Goal: Information Seeking & Learning: Learn about a topic

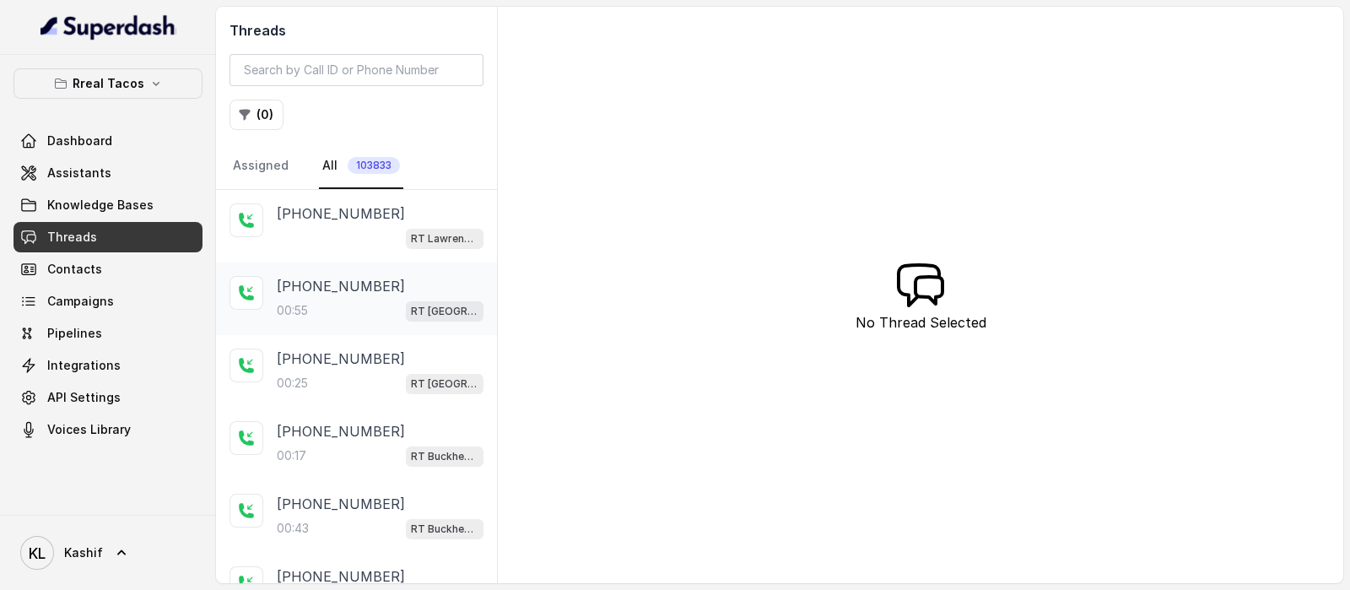
click at [333, 278] on p "[PHONE_NUMBER]" at bounding box center [341, 286] width 128 height 20
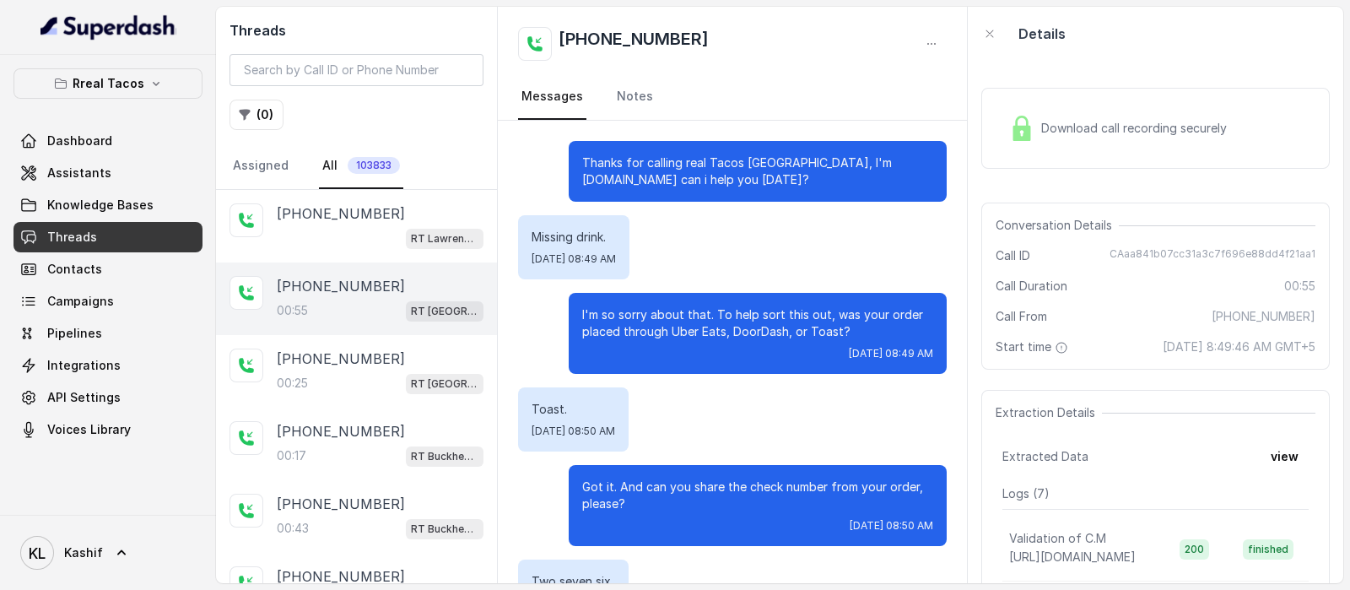
scroll to position [344, 0]
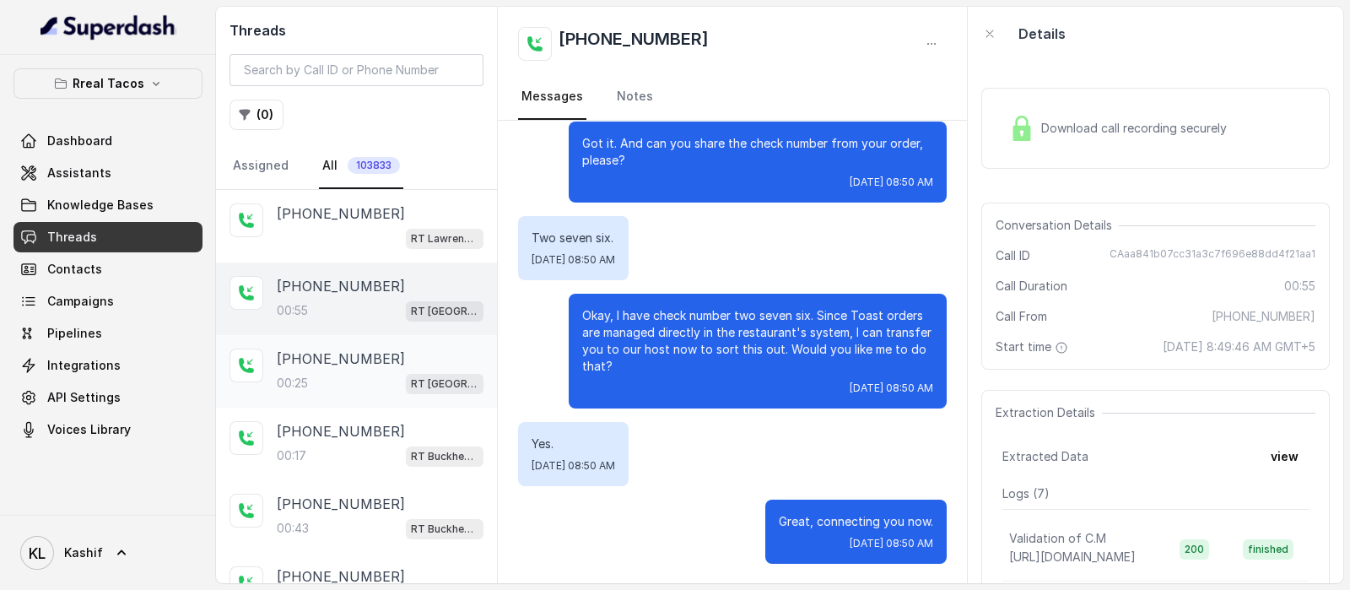
click at [301, 360] on p "[PHONE_NUMBER]" at bounding box center [341, 359] width 128 height 20
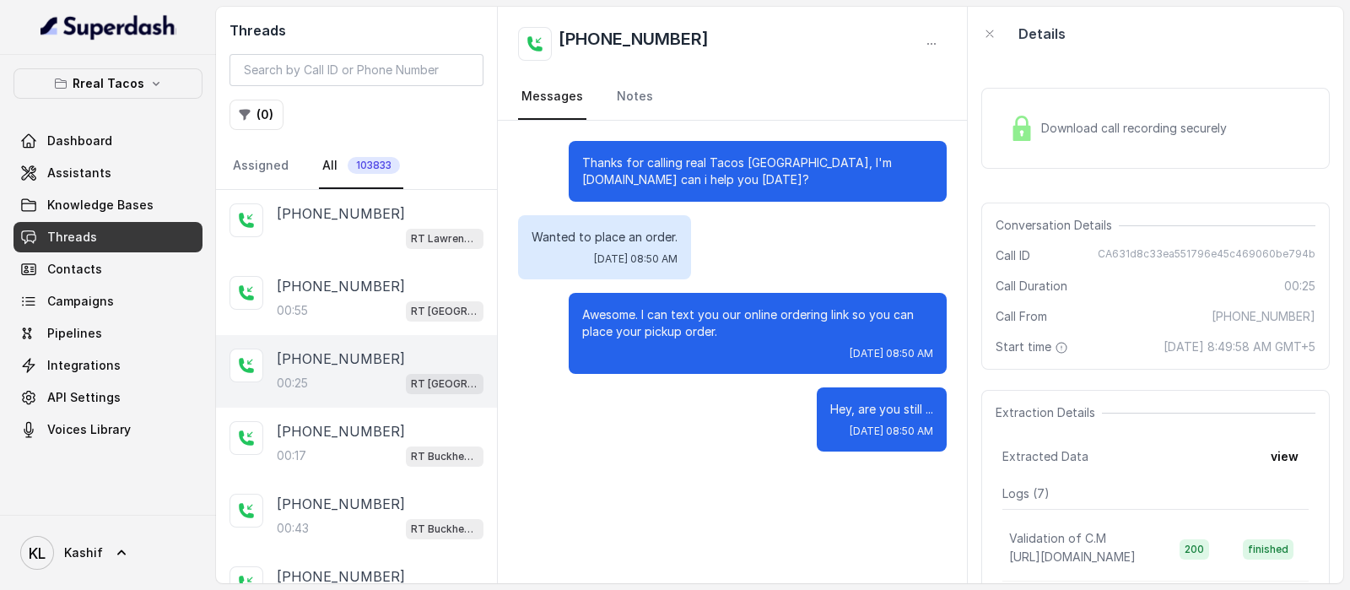
click at [349, 376] on div "00:[STREET_ADDRESS]" at bounding box center [380, 383] width 207 height 22
click at [348, 450] on div "00:17 RT Buckhead / EN" at bounding box center [380, 456] width 207 height 22
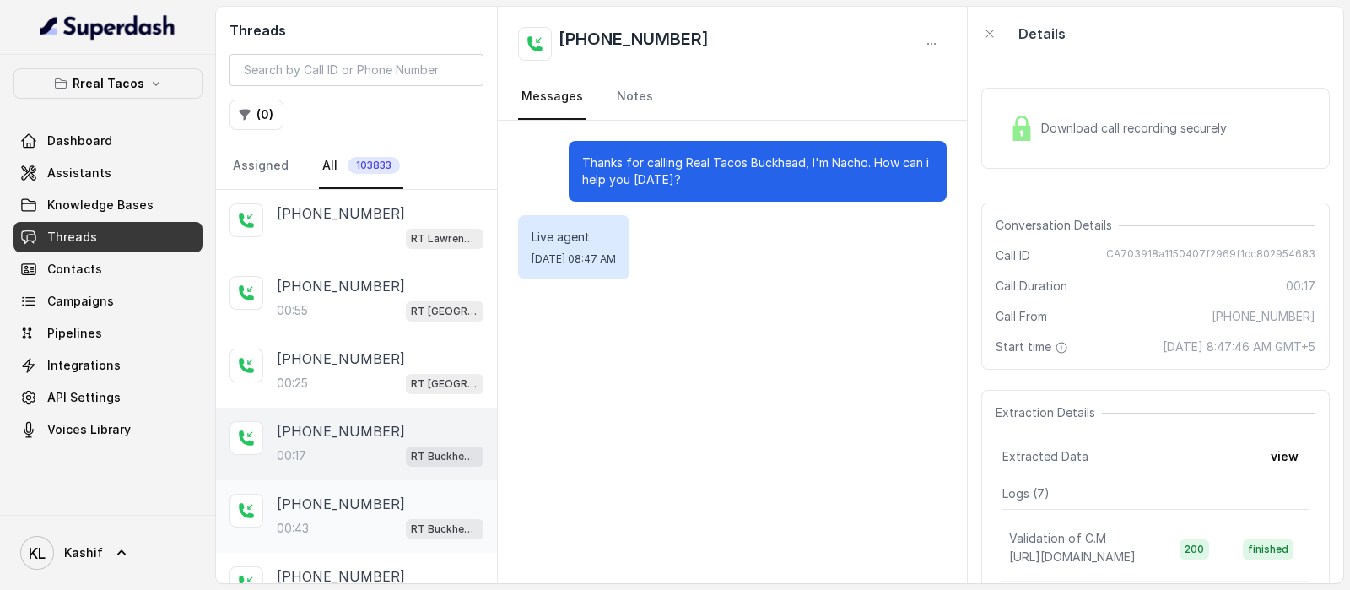
click at [347, 522] on div "00:43 RT Buckhead / EN" at bounding box center [380, 528] width 207 height 22
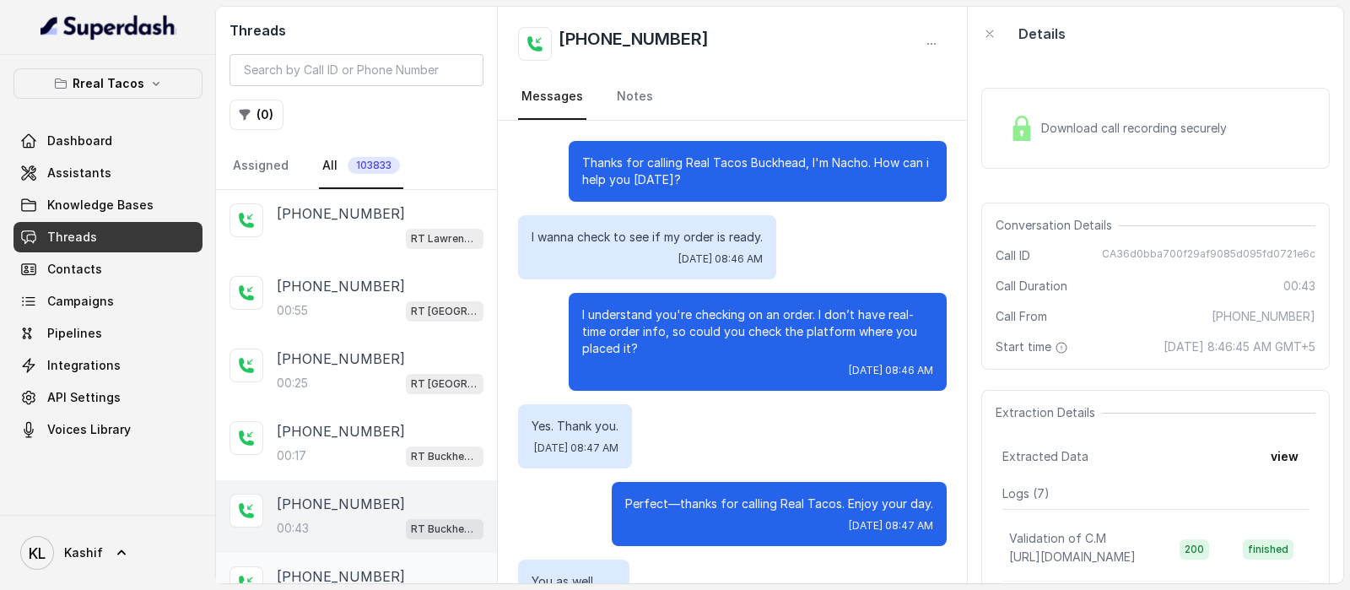
click at [363, 566] on p "[PHONE_NUMBER]" at bounding box center [341, 576] width 128 height 20
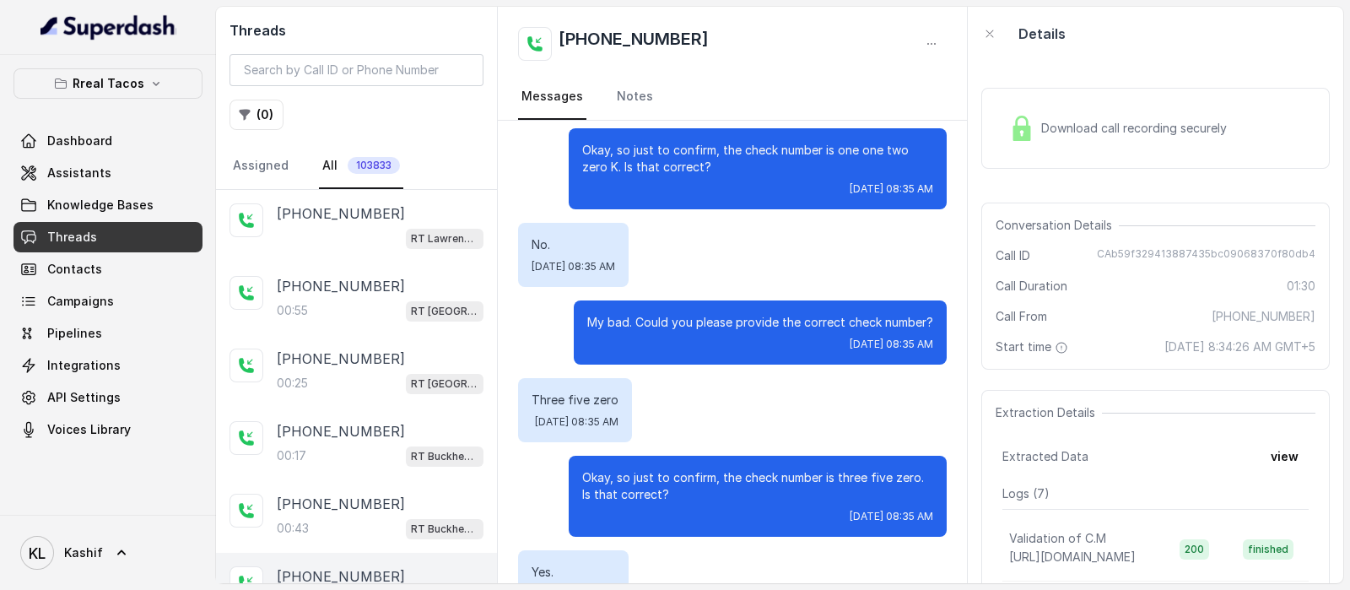
scroll to position [520, 0]
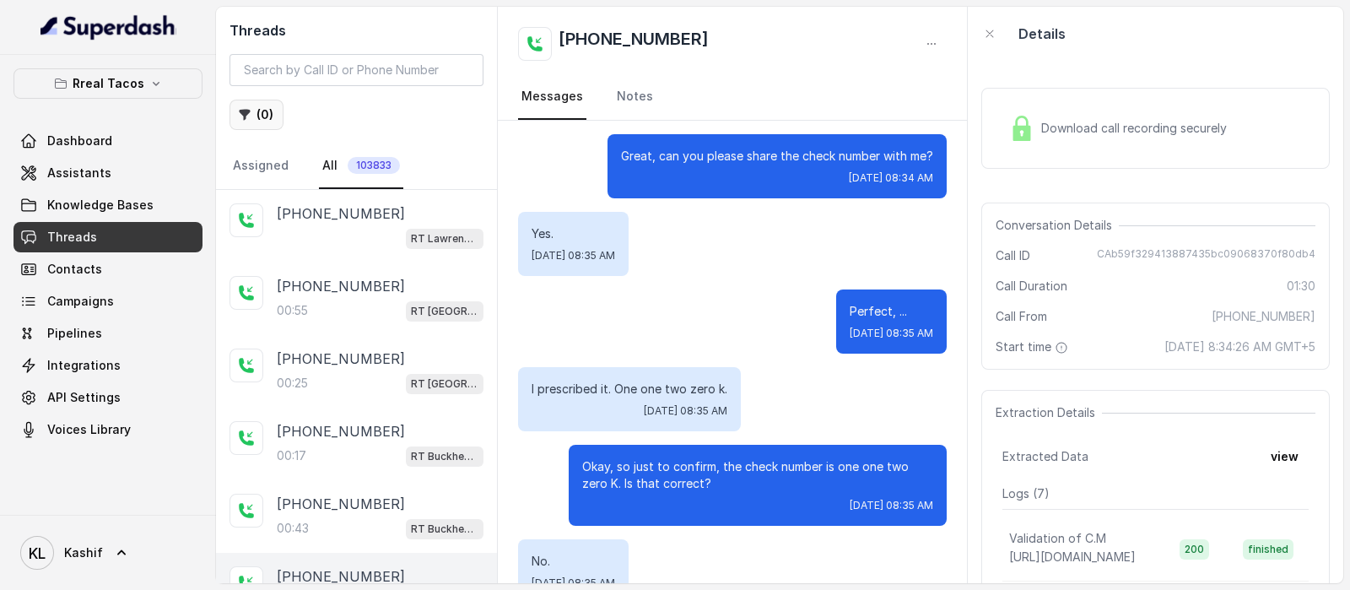
click at [262, 128] on button "( 0 )" at bounding box center [257, 115] width 54 height 30
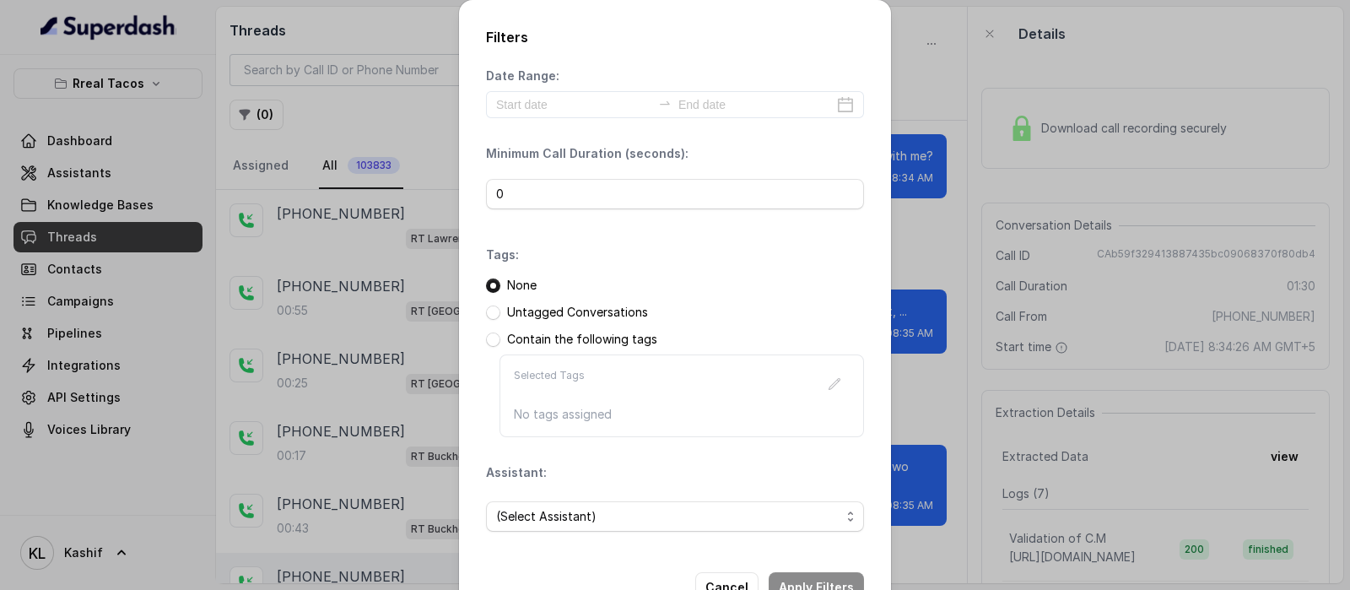
click at [569, 123] on div "Date Range: Minimum Call Duration (seconds): 0 Tags: None Untagged Conversation…" at bounding box center [675, 307] width 378 height 478
click at [575, 97] on input at bounding box center [573, 104] width 155 height 19
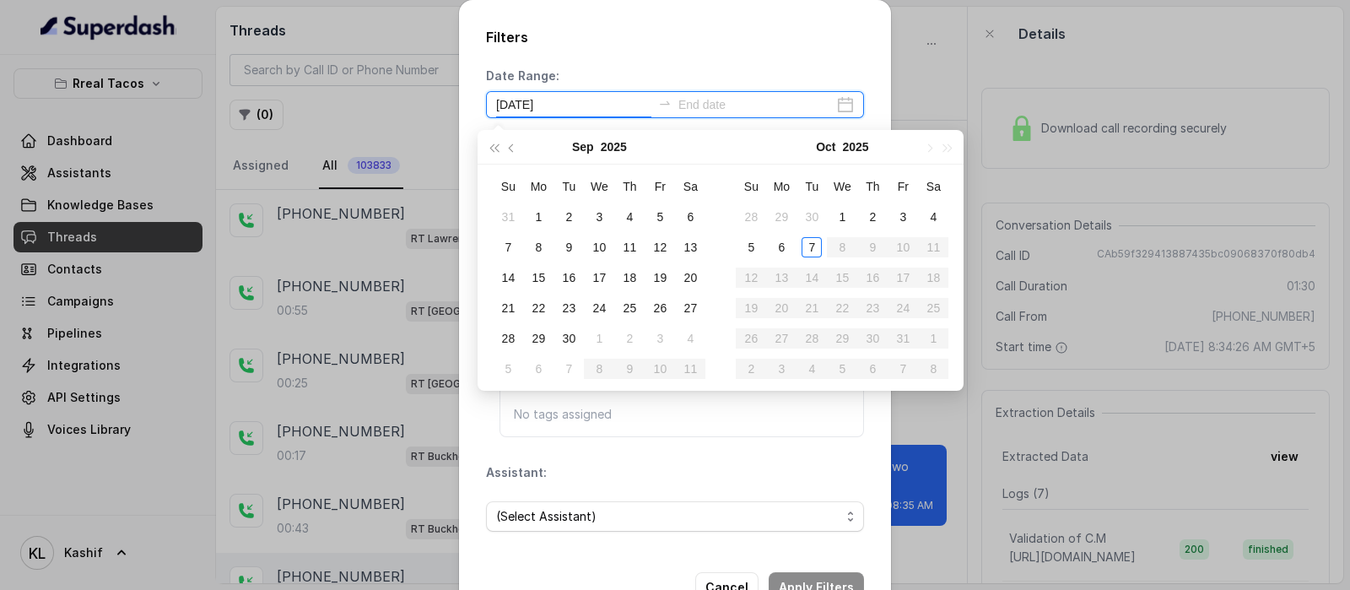
type input "[DATE]"
click at [786, 241] on div "6" at bounding box center [781, 247] width 20 height 20
type input "[DATE]"
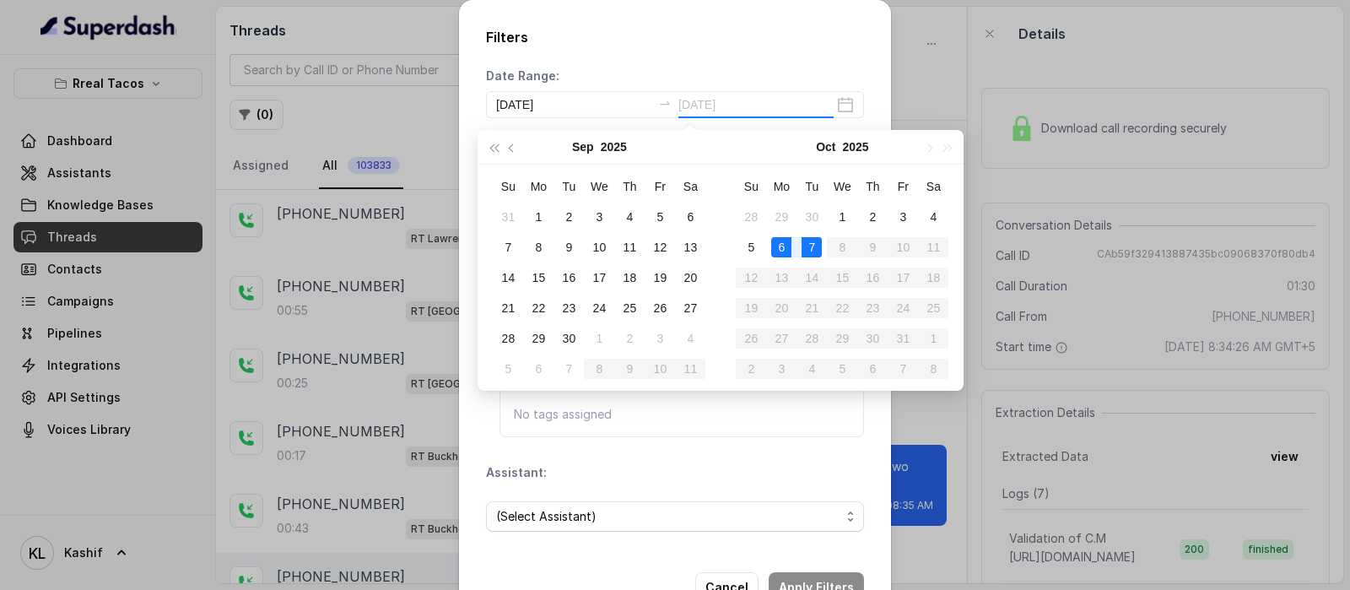
click at [814, 241] on div "7" at bounding box center [812, 247] width 20 height 20
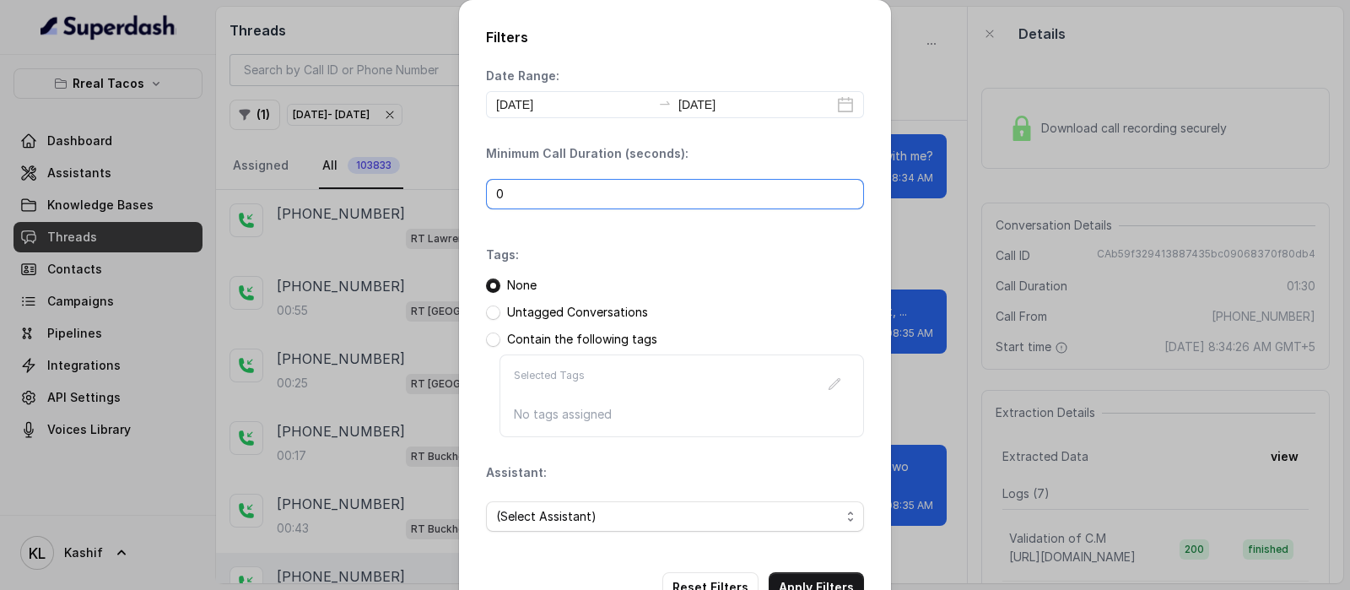
click at [675, 180] on input "0" at bounding box center [675, 194] width 378 height 30
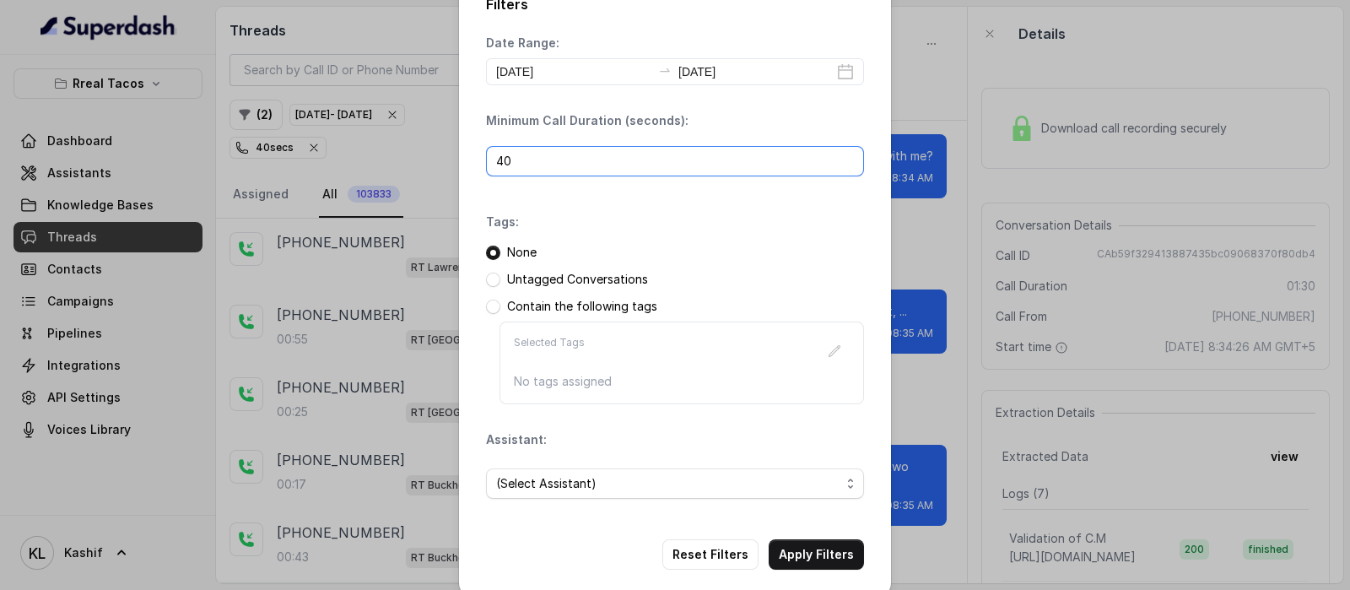
scroll to position [51, 0]
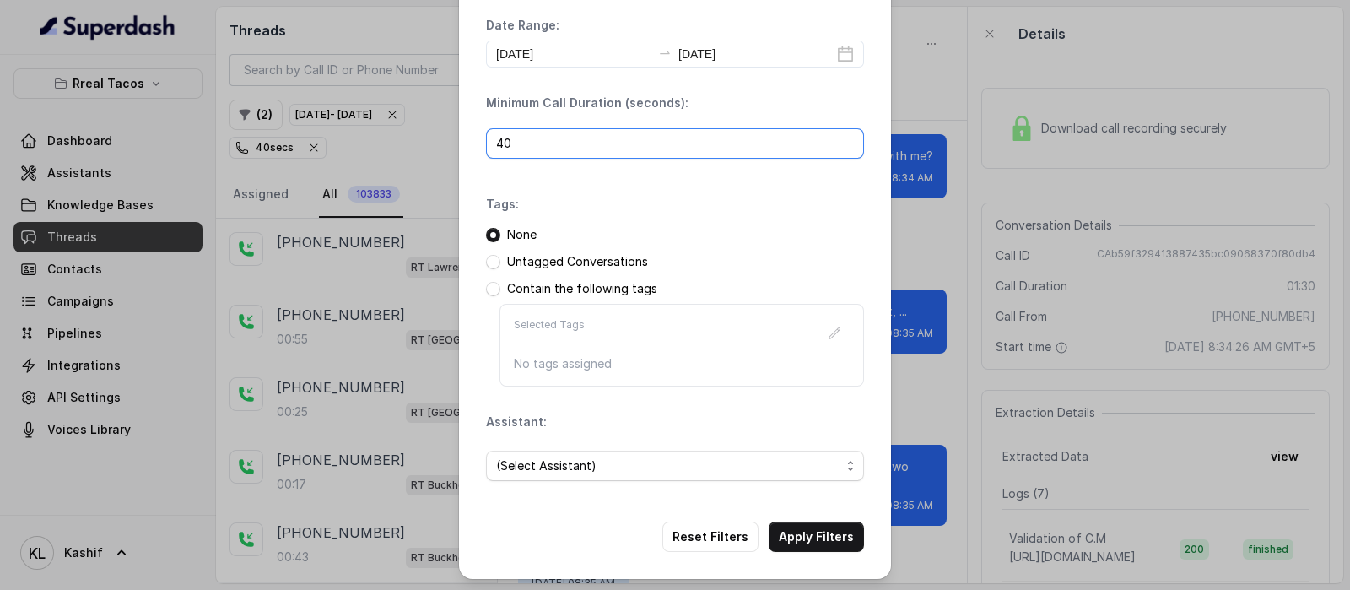
type input "40"
click at [625, 474] on span "(Select Assistant)" at bounding box center [675, 466] width 378 height 30
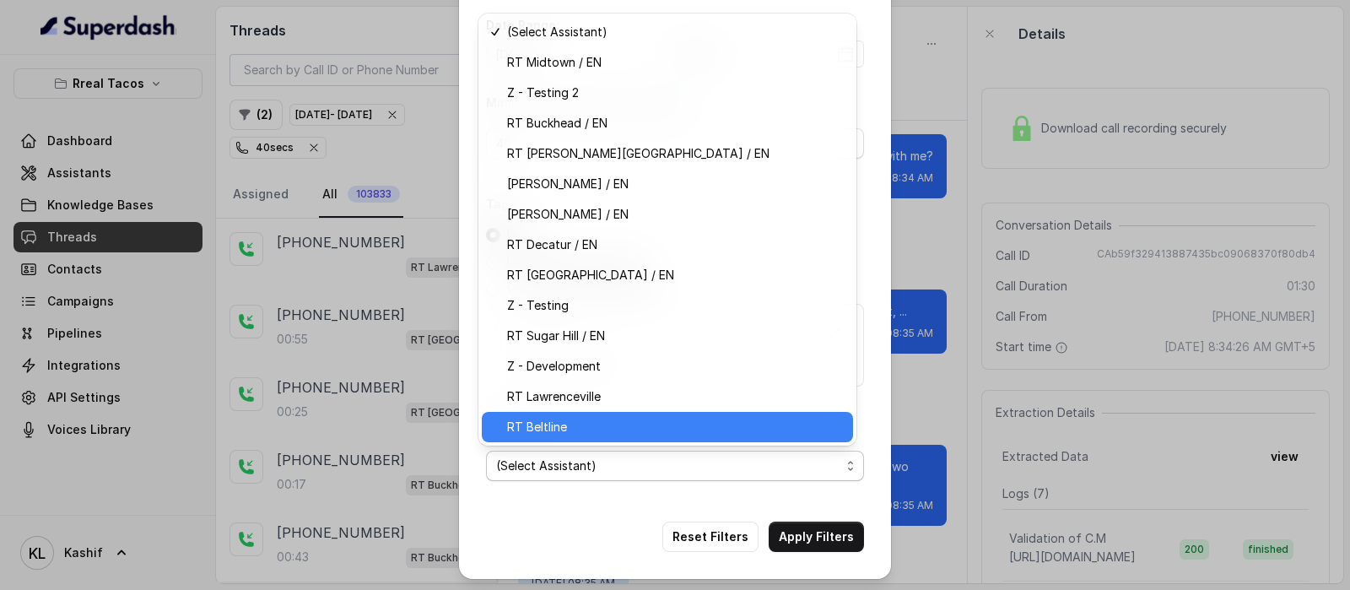
click at [609, 415] on div "RT Beltline" at bounding box center [667, 427] width 371 height 30
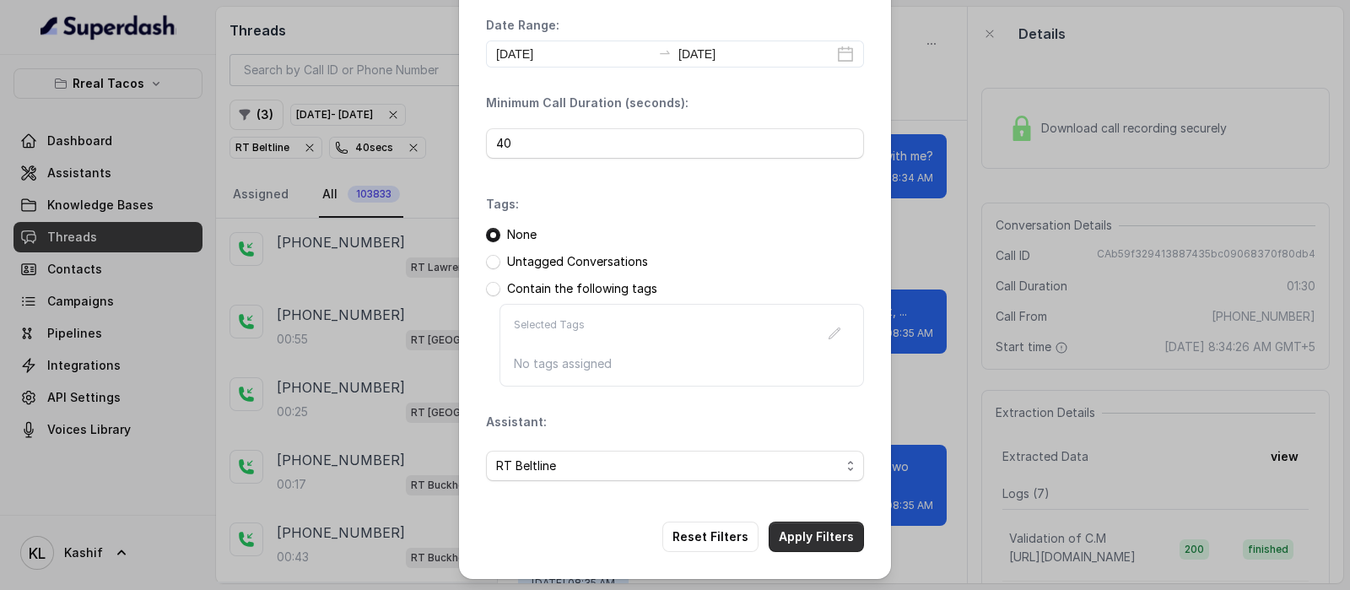
click at [800, 533] on button "Apply Filters" at bounding box center [816, 537] width 95 height 30
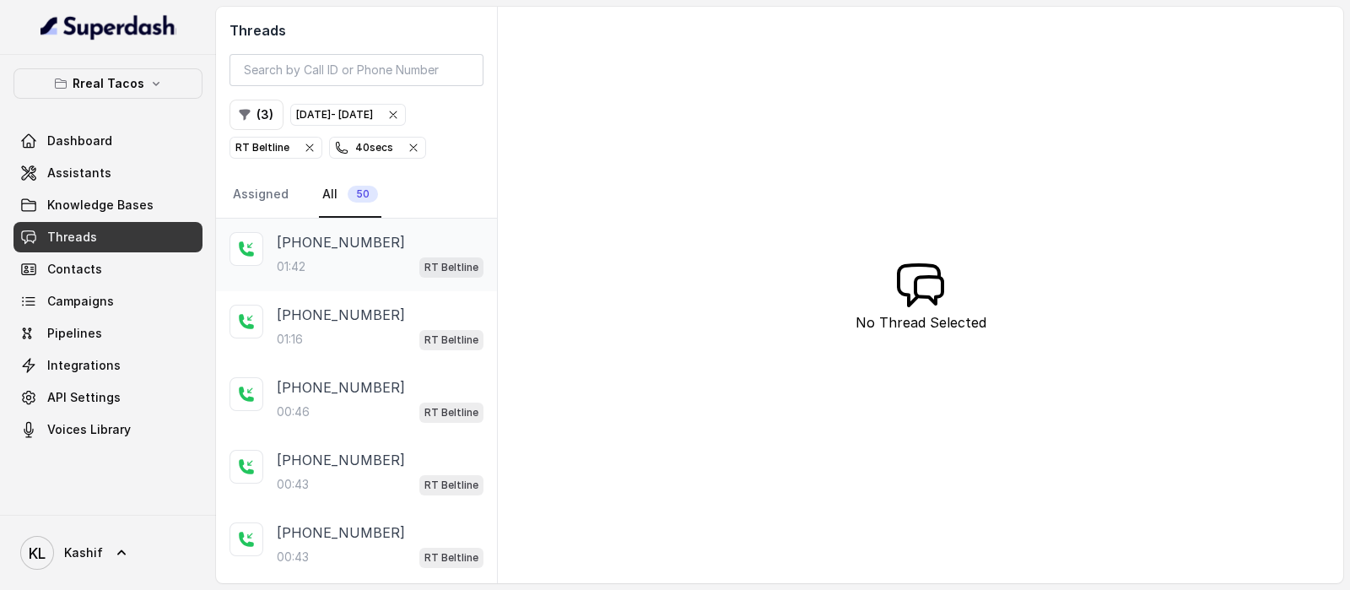
click at [336, 239] on p "[PHONE_NUMBER]" at bounding box center [341, 242] width 128 height 20
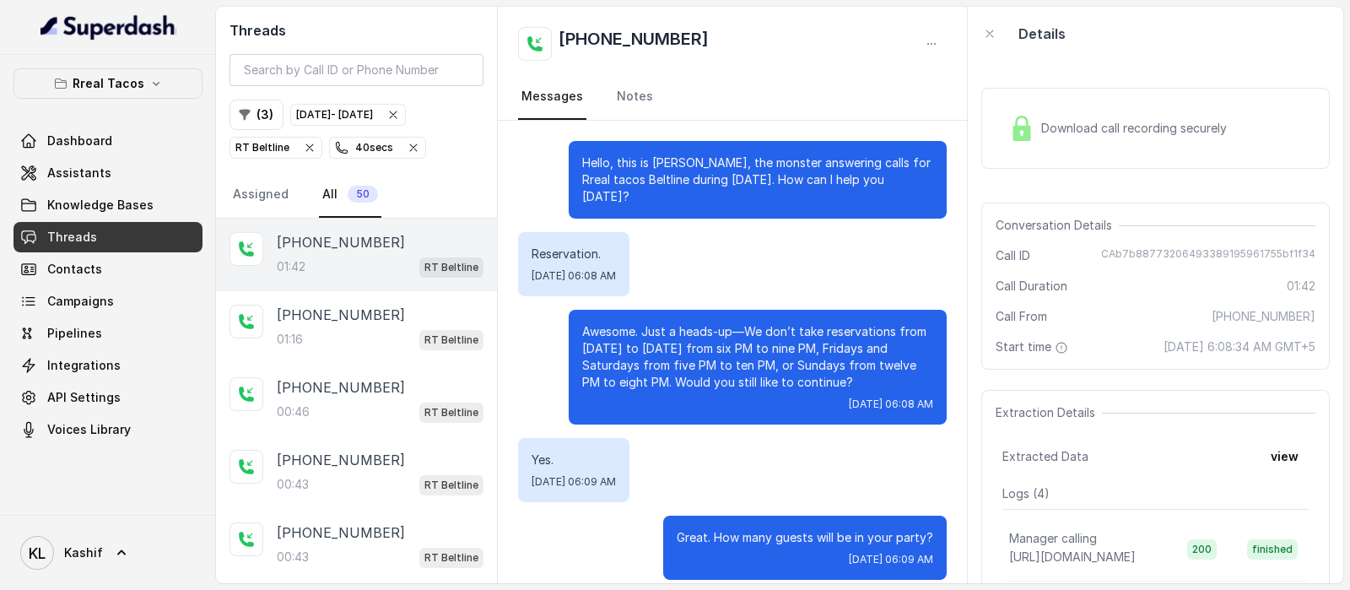
scroll to position [1153, 0]
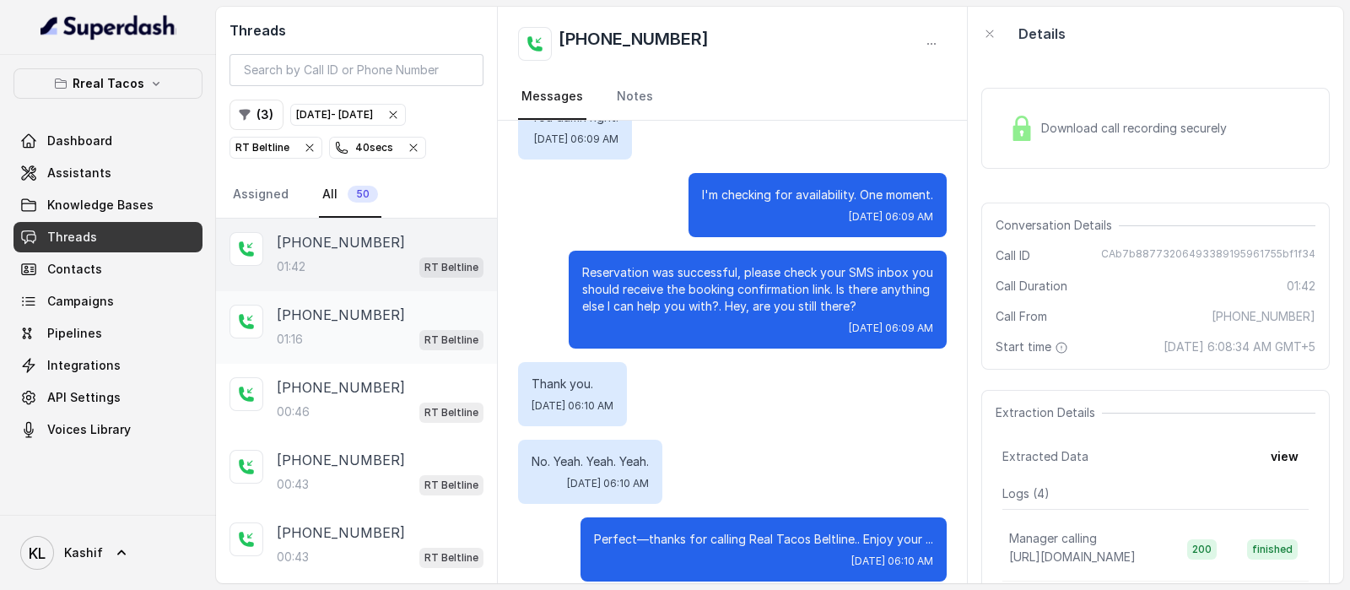
click at [322, 333] on div "01:16 RT Beltline" at bounding box center [380, 339] width 207 height 22
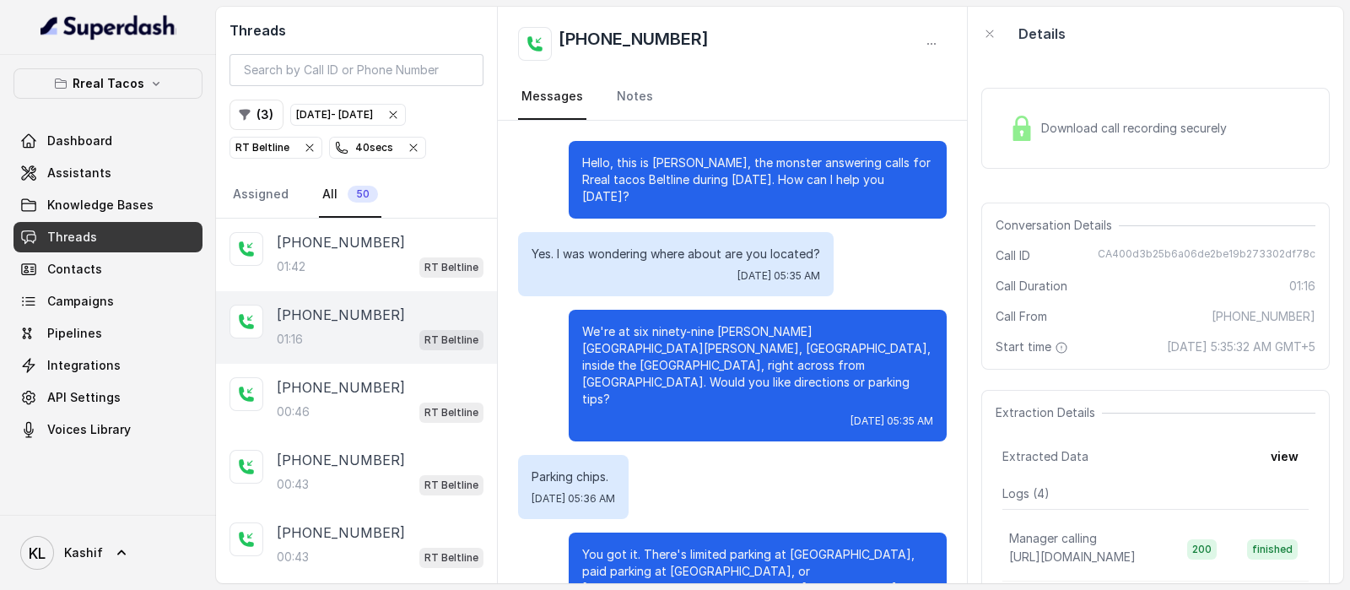
scroll to position [627, 0]
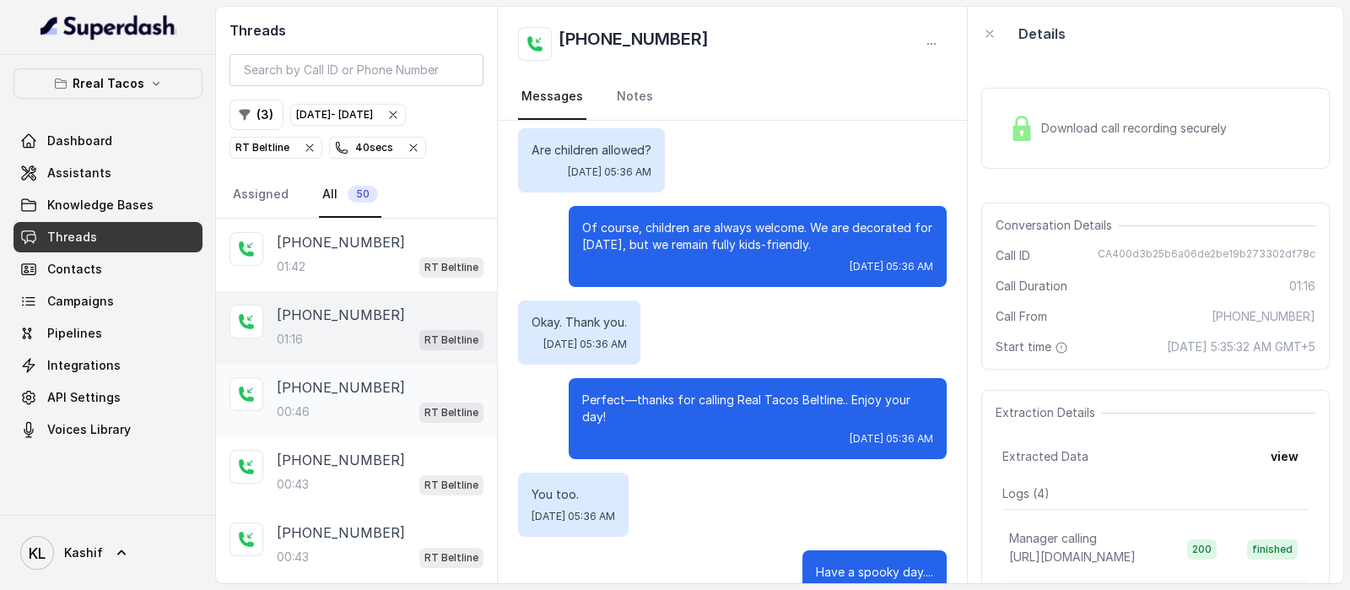
click at [327, 383] on p "[PHONE_NUMBER]" at bounding box center [341, 387] width 128 height 20
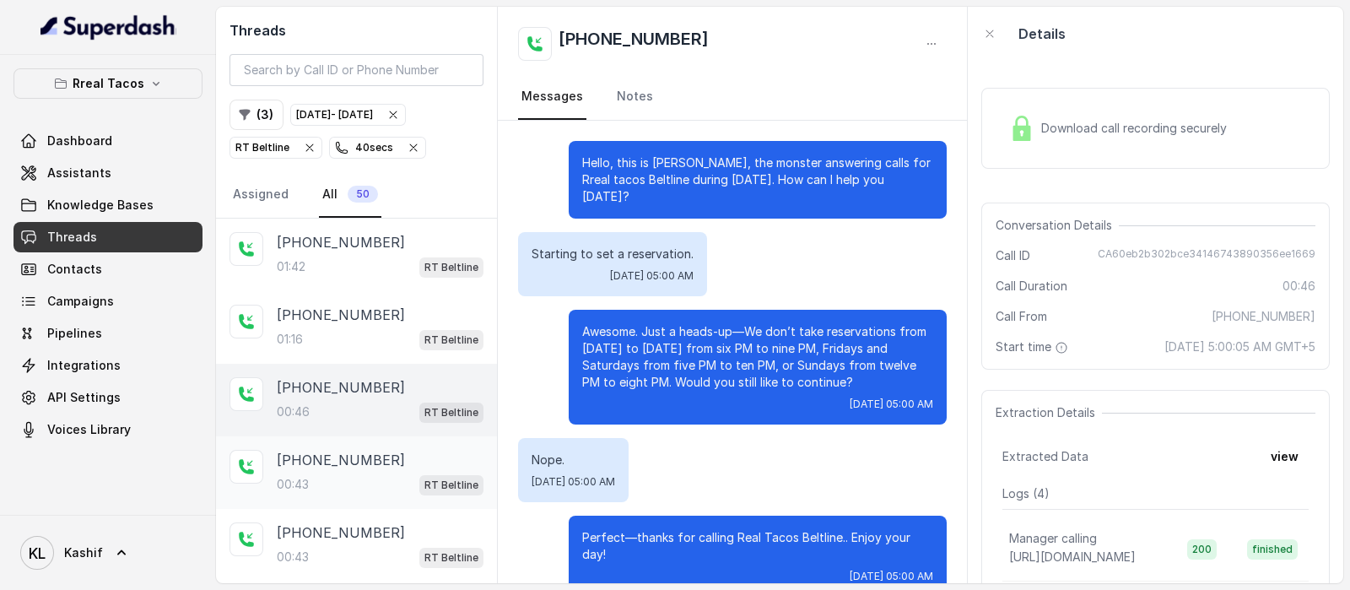
click at [347, 474] on div "00:43 RT Beltline" at bounding box center [380, 484] width 207 height 22
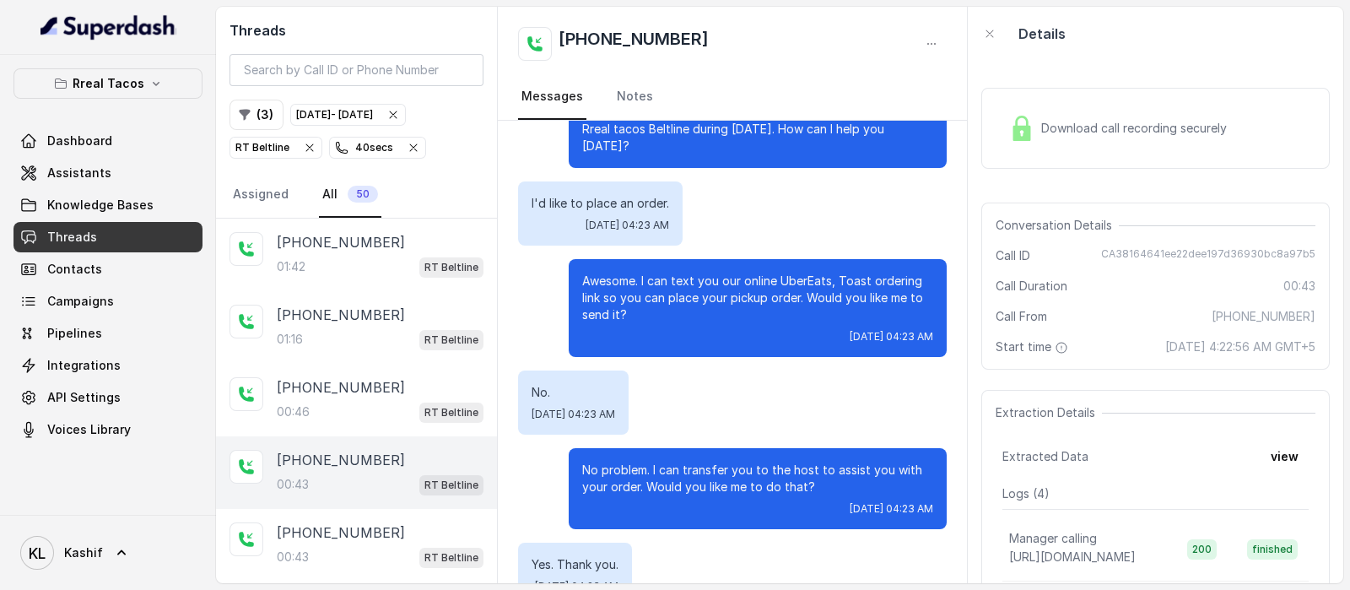
scroll to position [77, 0]
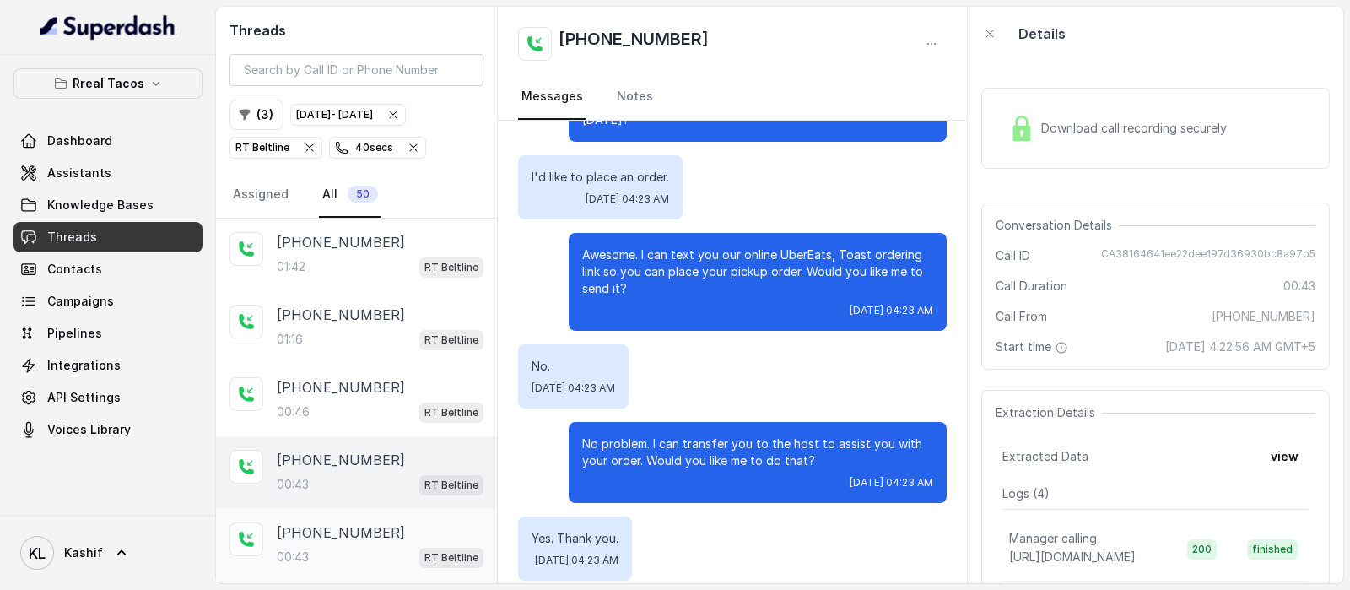
click at [354, 550] on div "00:43 RT Beltline" at bounding box center [380, 557] width 207 height 22
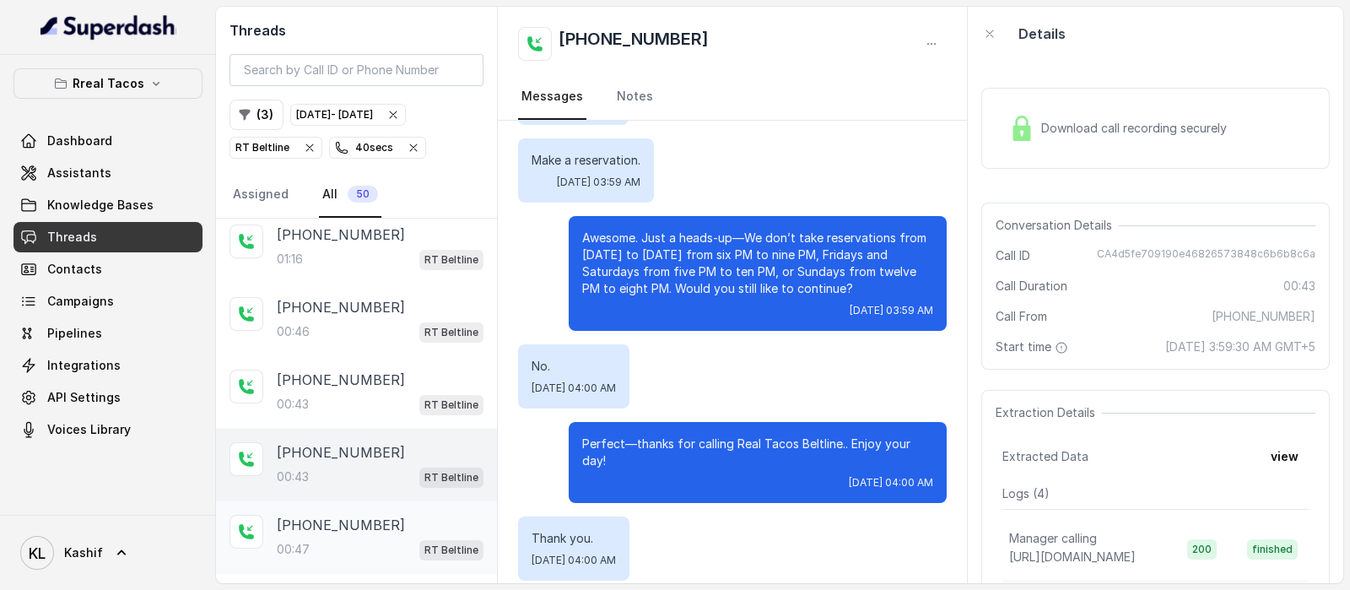
scroll to position [210, 0]
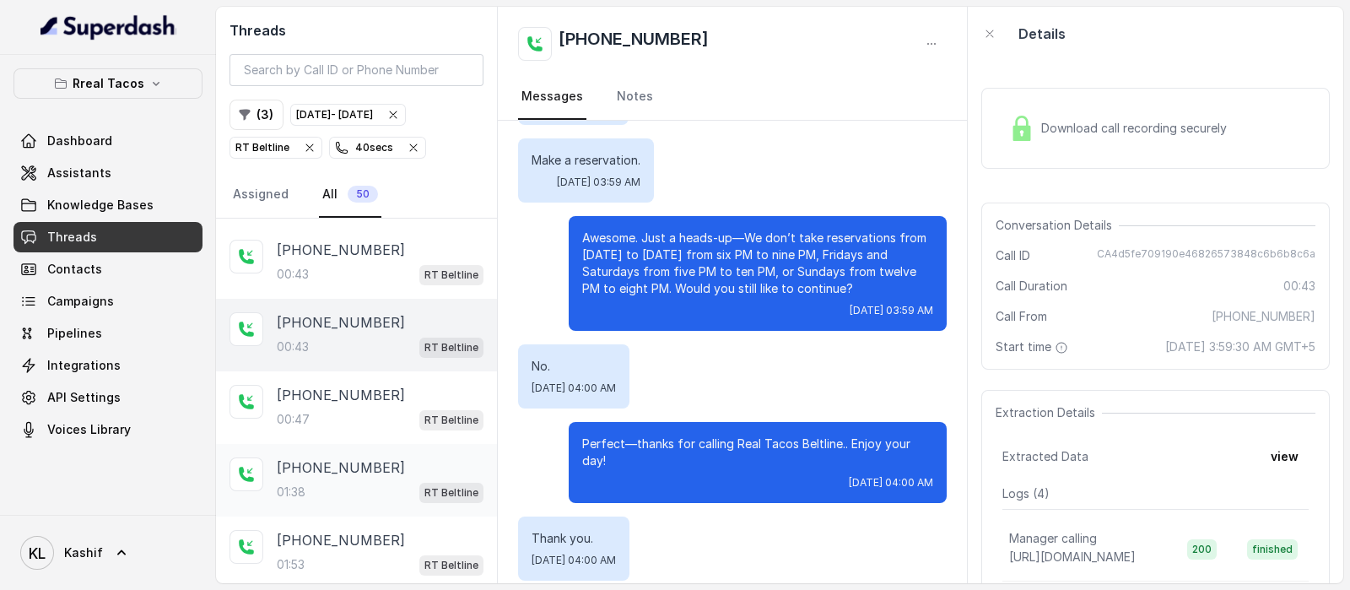
click at [360, 473] on div "[PHONE_NUMBER]:38 RT Beltline" at bounding box center [380, 480] width 207 height 46
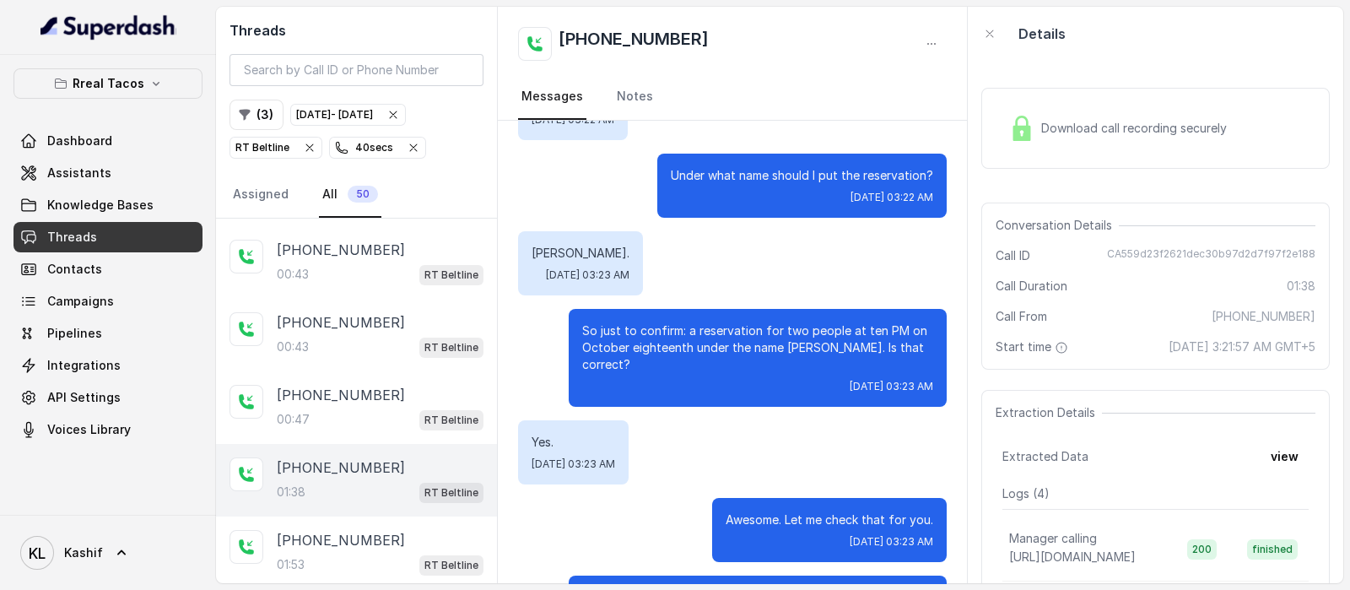
scroll to position [998, 0]
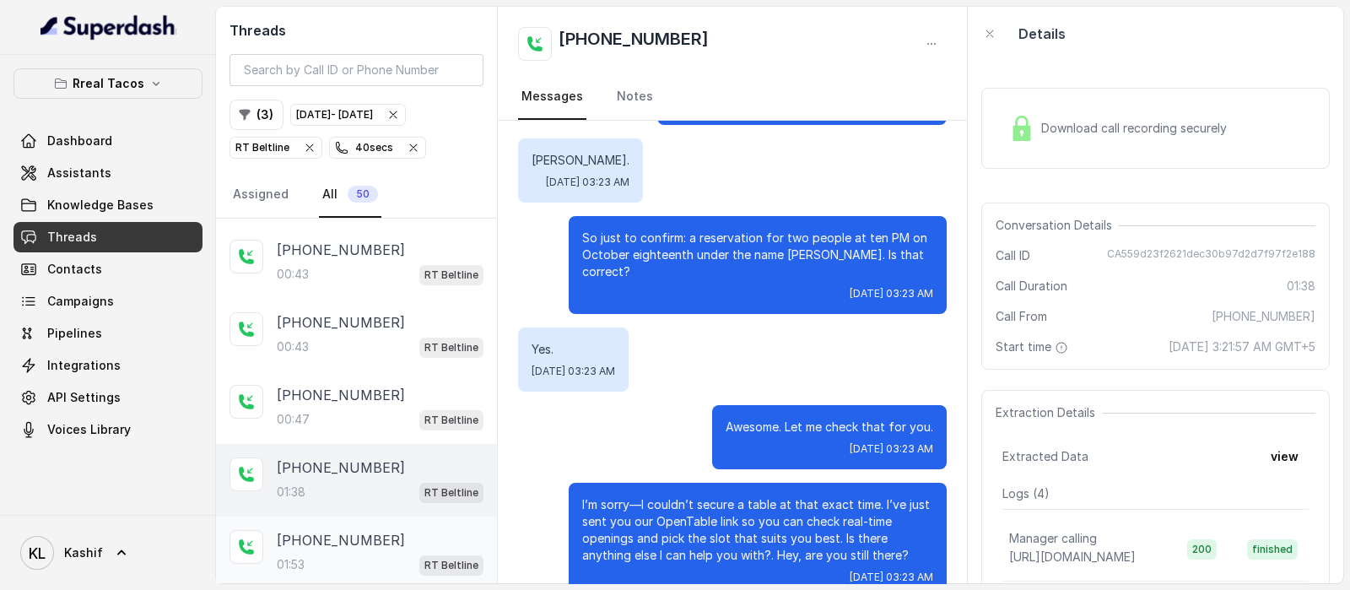
click at [363, 554] on div "01:53 RT Beltline" at bounding box center [380, 565] width 207 height 22
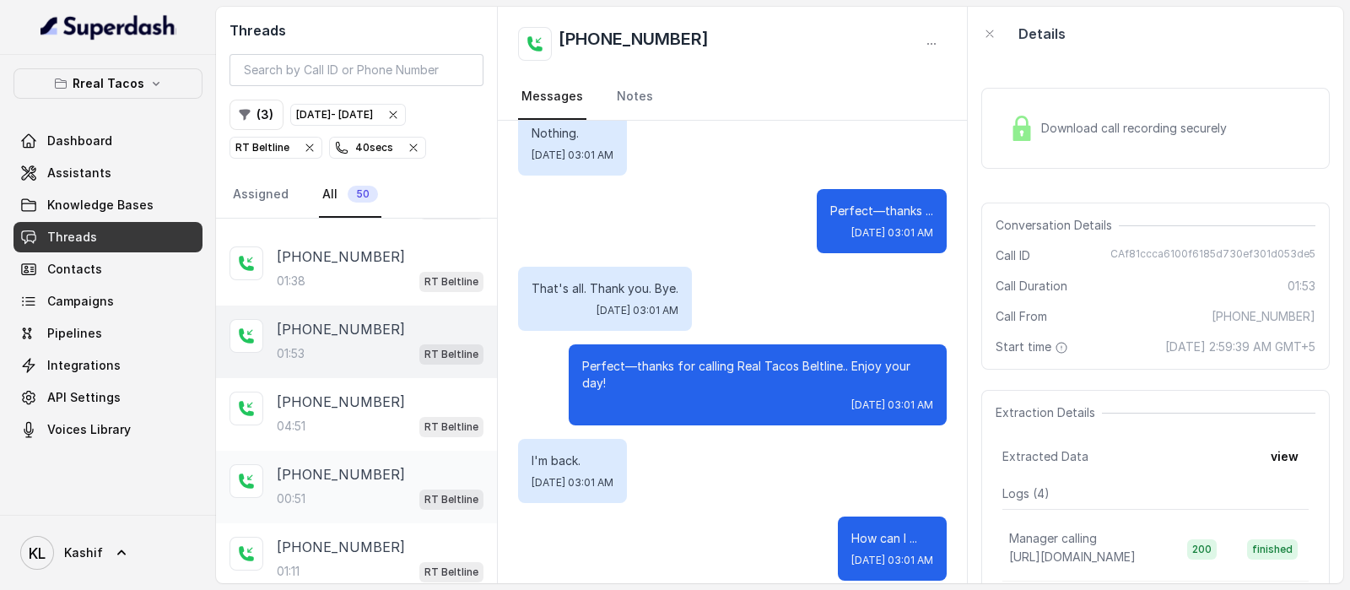
scroll to position [421, 0]
click at [350, 502] on div "[PHONE_NUMBER]:51 RT Beltline" at bounding box center [356, 487] width 281 height 73
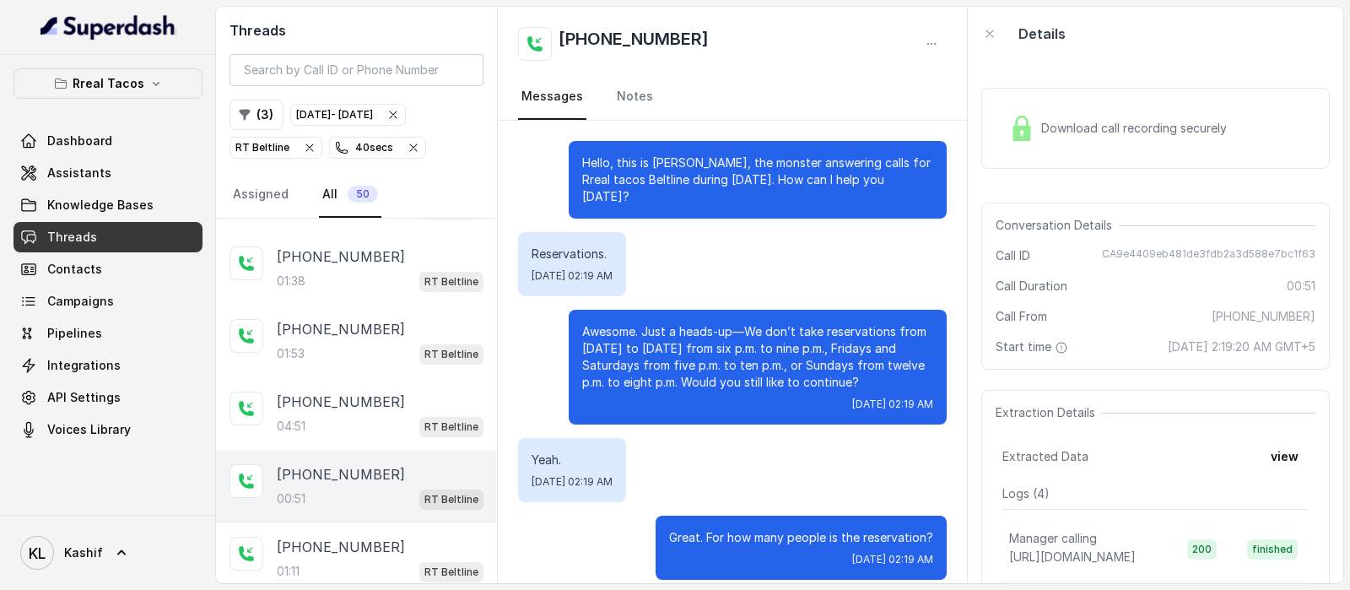
scroll to position [171, 0]
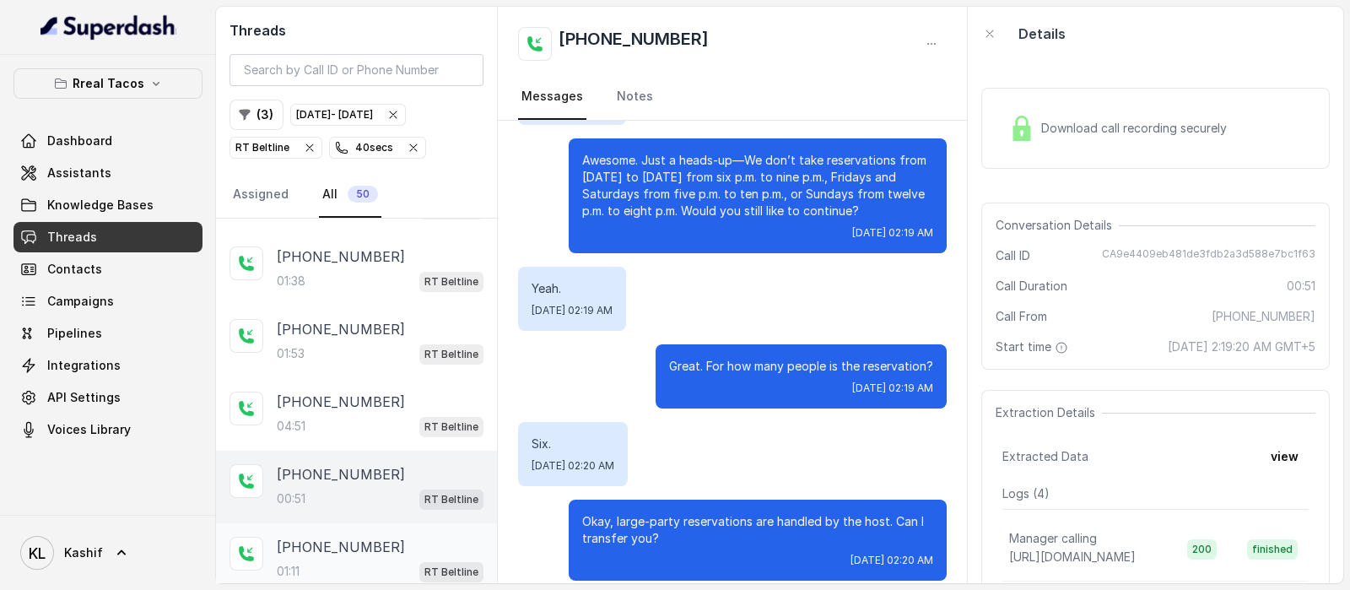
click at [349, 560] on div "01:11 RT Beltline" at bounding box center [380, 571] width 207 height 22
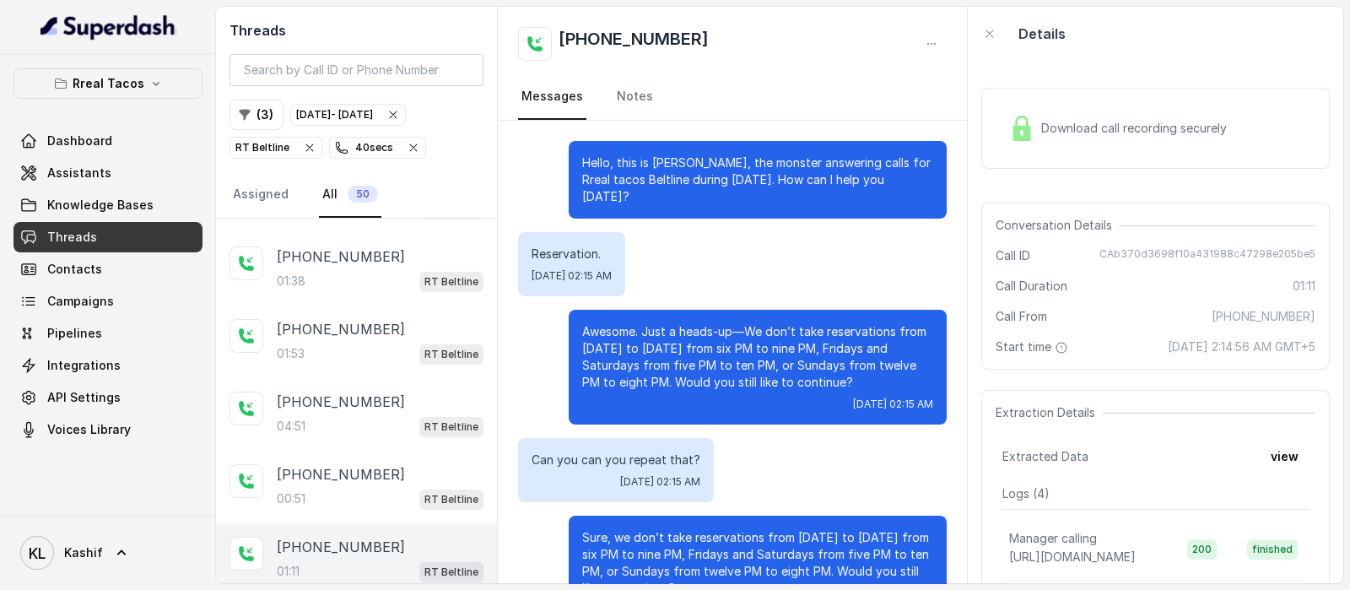
scroll to position [256, 0]
